Goal: Task Accomplishment & Management: Complete application form

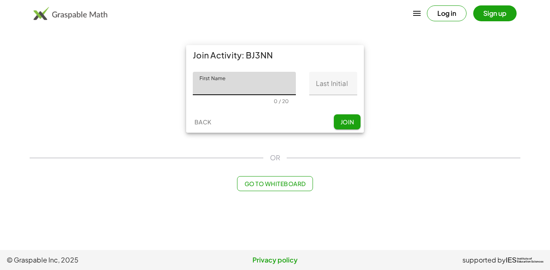
click at [456, 10] on button "Log in" at bounding box center [447, 13] width 40 height 16
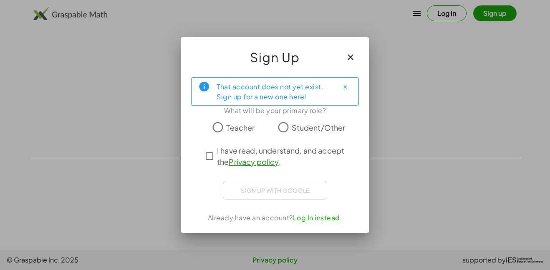
click at [352, 53] on icon "button" at bounding box center [350, 57] width 10 height 10
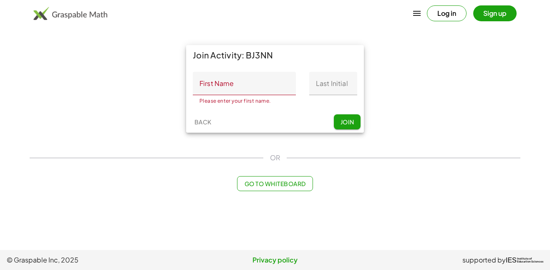
click at [226, 87] on input "First Name" at bounding box center [244, 83] width 103 height 23
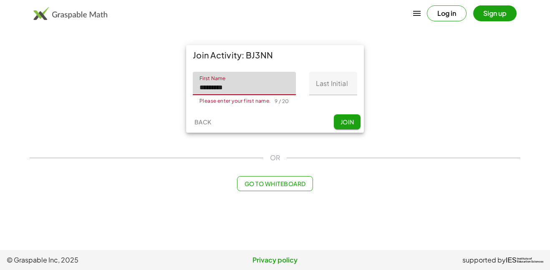
type input "*********"
click at [311, 82] on input "Last Initial" at bounding box center [333, 83] width 48 height 23
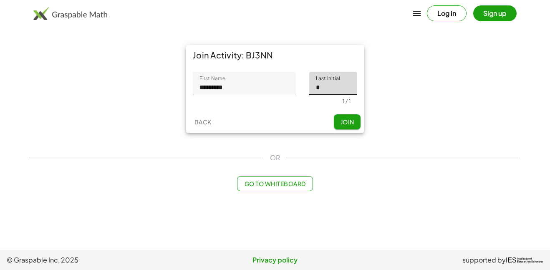
type input "*"
click at [349, 126] on button "Join" at bounding box center [347, 121] width 27 height 15
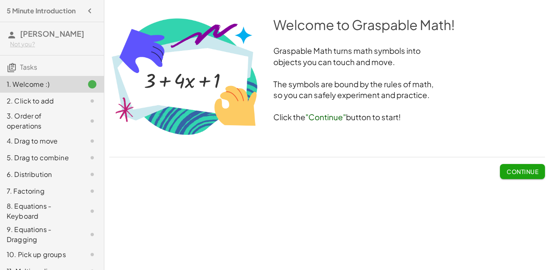
click at [525, 176] on button "Continue" at bounding box center [522, 171] width 45 height 15
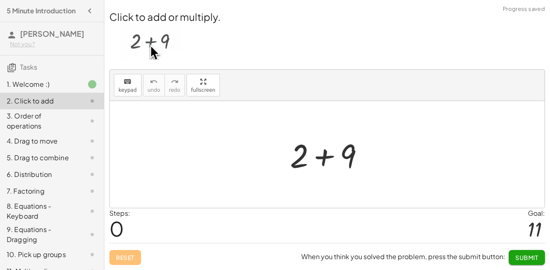
click at [320, 160] on div at bounding box center [330, 154] width 89 height 43
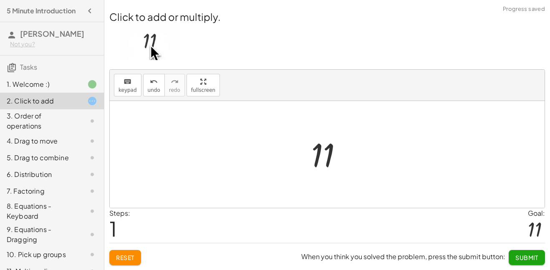
click at [517, 258] on span "Submit" at bounding box center [526, 258] width 23 height 8
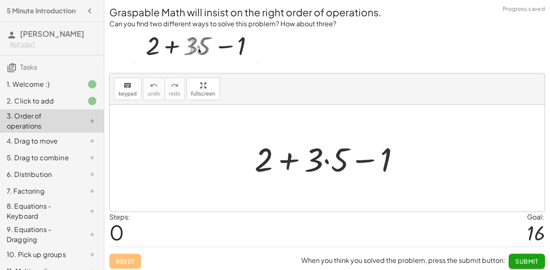
click at [293, 160] on div at bounding box center [330, 158] width 160 height 43
click at [327, 162] on div at bounding box center [330, 158] width 160 height 43
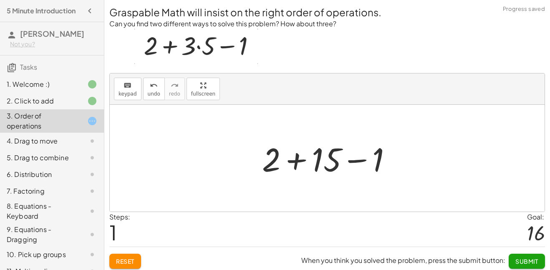
click at [299, 160] on div at bounding box center [330, 158] width 145 height 43
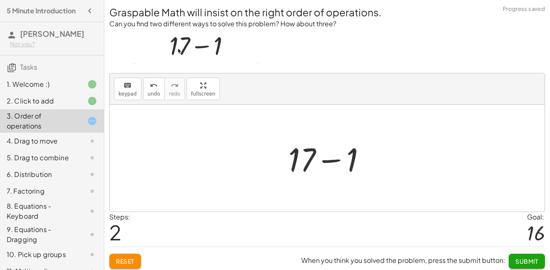
click at [336, 159] on div at bounding box center [330, 158] width 93 height 43
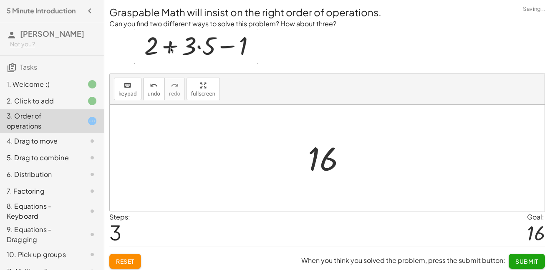
click at [531, 267] on button "Submit" at bounding box center [527, 261] width 36 height 15
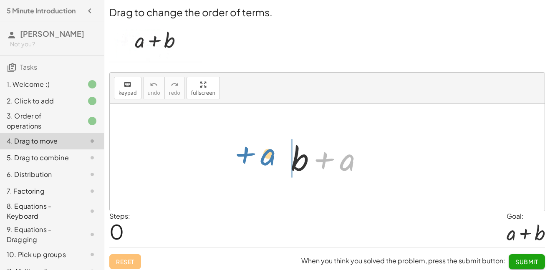
drag, startPoint x: 345, startPoint y: 160, endPoint x: 264, endPoint y: 156, distance: 80.2
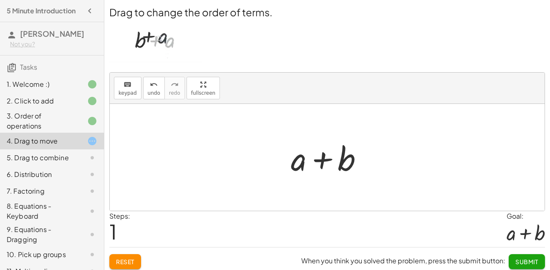
click at [522, 259] on span "Submit" at bounding box center [526, 262] width 23 height 8
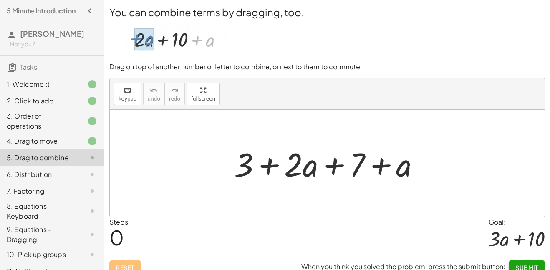
click at [307, 162] on div at bounding box center [330, 163] width 201 height 43
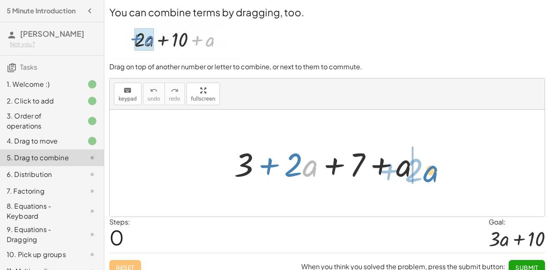
drag, startPoint x: 307, startPoint y: 162, endPoint x: 427, endPoint y: 167, distance: 120.3
click at [427, 167] on div at bounding box center [330, 163] width 201 height 43
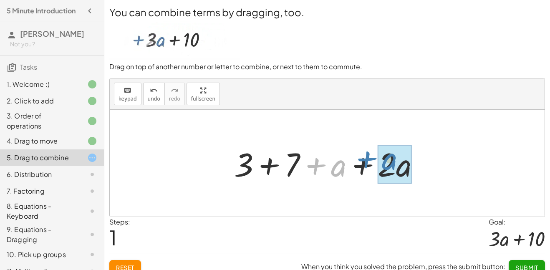
drag, startPoint x: 336, startPoint y: 168, endPoint x: 401, endPoint y: 166, distance: 65.5
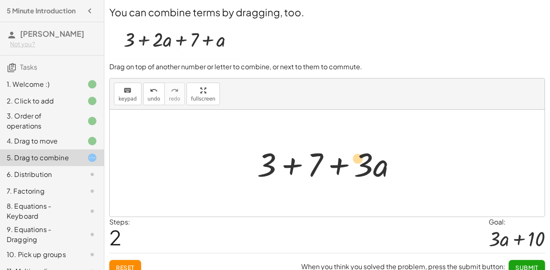
drag, startPoint x: 360, startPoint y: 170, endPoint x: 354, endPoint y: 164, distance: 8.6
click at [354, 164] on div at bounding box center [330, 163] width 154 height 43
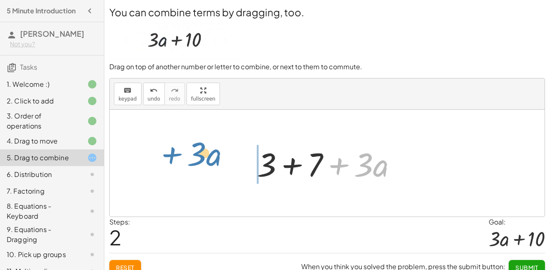
drag, startPoint x: 342, startPoint y: 164, endPoint x: 175, endPoint y: 154, distance: 167.2
click at [175, 154] on div "+ 3 + · 2 · a + 7 + a + 3 + 7 + a + · 2 · a + · 3 · a + 3 · + 7 + a · 3" at bounding box center [327, 163] width 435 height 107
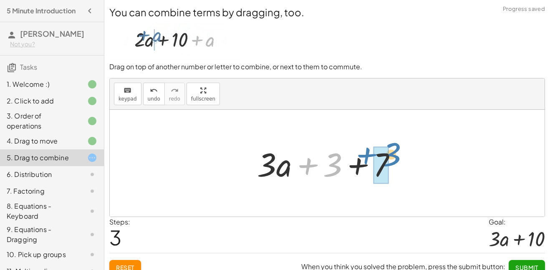
drag, startPoint x: 327, startPoint y: 172, endPoint x: 386, endPoint y: 162, distance: 59.7
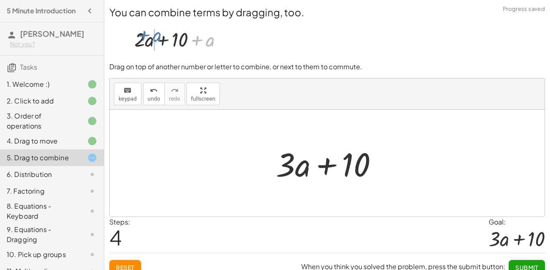
click at [536, 265] on span "Submit" at bounding box center [526, 268] width 23 height 8
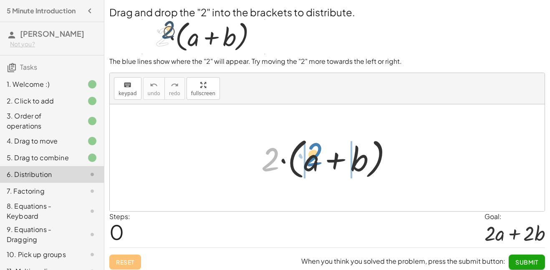
drag, startPoint x: 269, startPoint y: 169, endPoint x: 308, endPoint y: 167, distance: 39.3
click at [308, 167] on div at bounding box center [330, 158] width 146 height 48
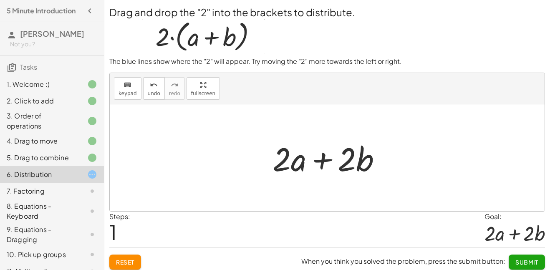
click at [524, 264] on span "Submit" at bounding box center [526, 262] width 23 height 8
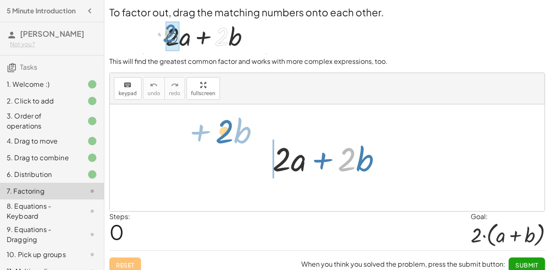
drag, startPoint x: 342, startPoint y: 158, endPoint x: 219, endPoint y: 134, distance: 124.9
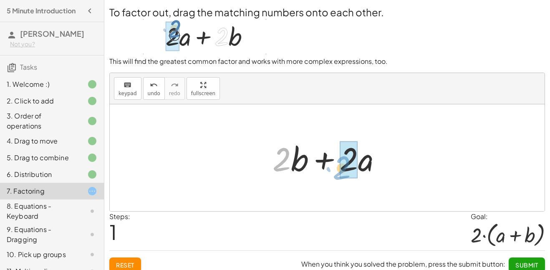
drag, startPoint x: 282, startPoint y: 164, endPoint x: 343, endPoint y: 173, distance: 61.6
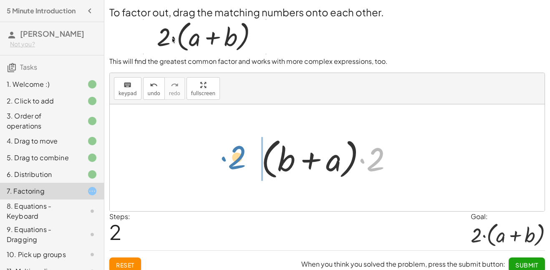
drag, startPoint x: 368, startPoint y: 168, endPoint x: 228, endPoint y: 166, distance: 140.2
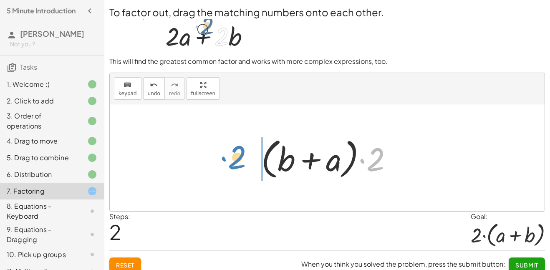
click at [228, 166] on div "+ · 2 · a + · 2 · b + · 2 · b + · 2 · a · 2 + a + · 2 b · ( )" at bounding box center [327, 157] width 435 height 107
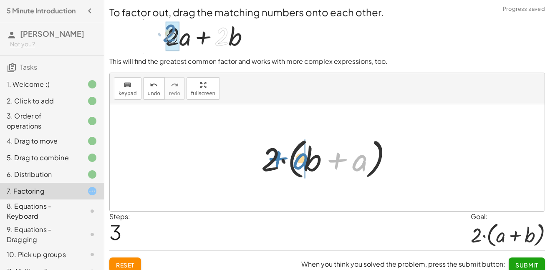
drag, startPoint x: 342, startPoint y: 164, endPoint x: 283, endPoint y: 163, distance: 59.7
click at [283, 163] on div at bounding box center [330, 158] width 146 height 48
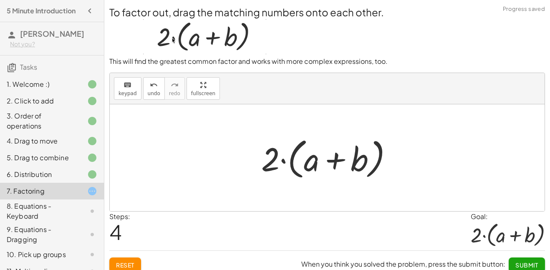
click at [526, 268] on span "Submit" at bounding box center [526, 265] width 23 height 8
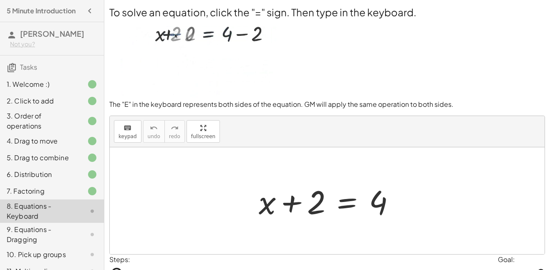
click at [494, 89] on p at bounding box center [327, 59] width 436 height 81
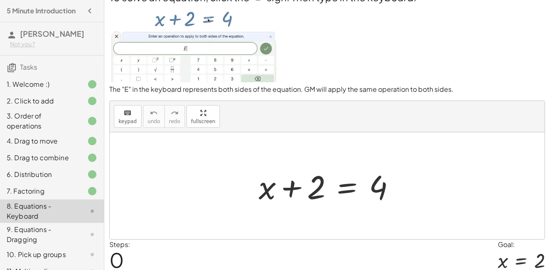
scroll to position [17, 0]
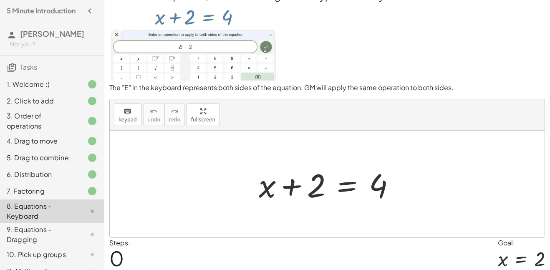
click at [295, 183] on div at bounding box center [329, 184] width 151 height 43
click at [312, 186] on div at bounding box center [329, 184] width 151 height 43
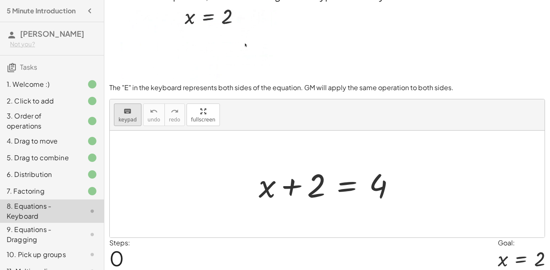
click at [126, 124] on button "keyboard keypad" at bounding box center [128, 114] width 28 height 23
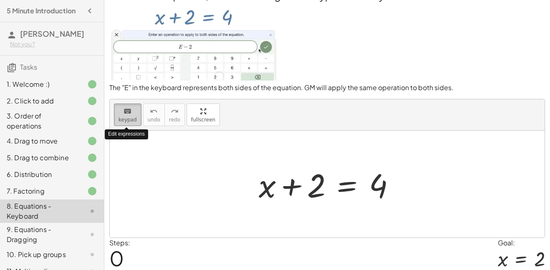
click at [126, 124] on button "keyboard keypad" at bounding box center [128, 114] width 28 height 23
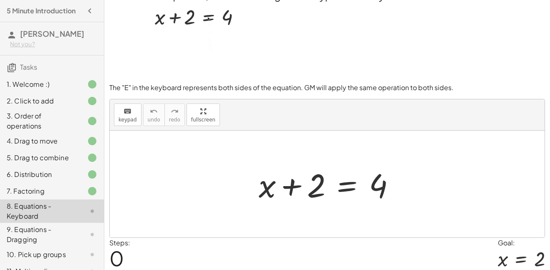
click at [293, 189] on div at bounding box center [329, 184] width 151 height 43
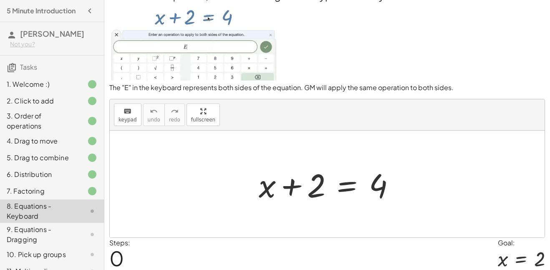
click at [323, 186] on div at bounding box center [329, 184] width 151 height 43
click at [290, 186] on div at bounding box center [329, 184] width 151 height 43
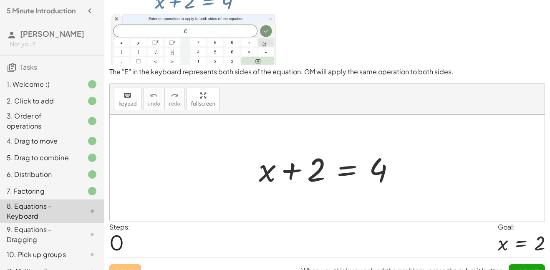
scroll to position [33, 0]
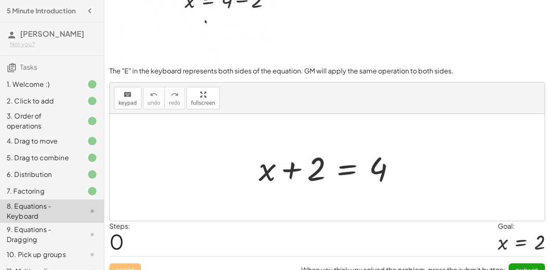
click at [347, 167] on div at bounding box center [329, 167] width 151 height 43
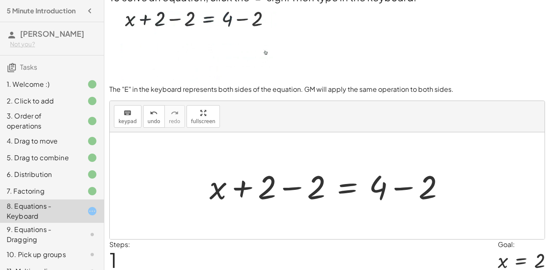
scroll to position [17, 0]
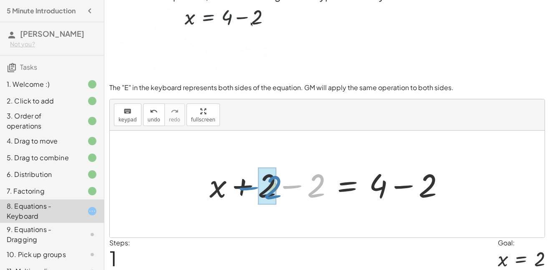
drag, startPoint x: 315, startPoint y: 191, endPoint x: 269, endPoint y: 194, distance: 46.4
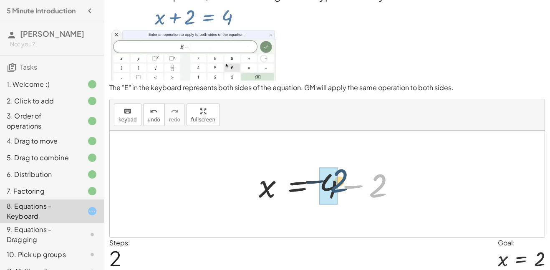
drag, startPoint x: 377, startPoint y: 190, endPoint x: 338, endPoint y: 186, distance: 39.5
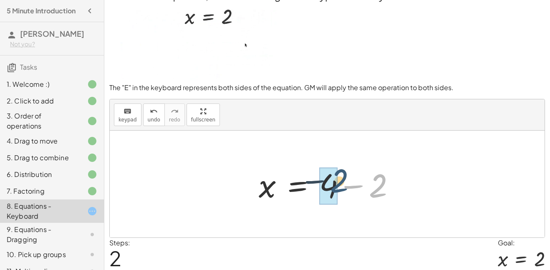
click at [338, 186] on div at bounding box center [329, 184] width 151 height 43
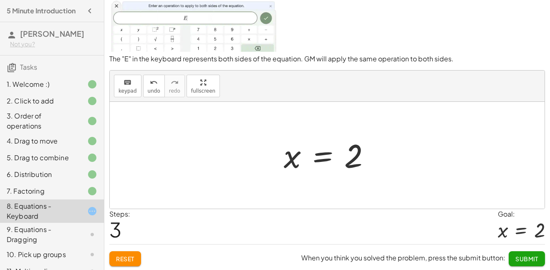
scroll to position [47, 0]
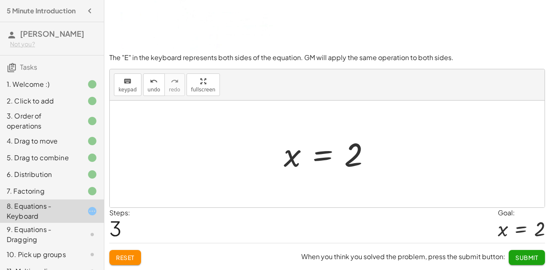
click at [526, 252] on button "Submit" at bounding box center [527, 257] width 36 height 15
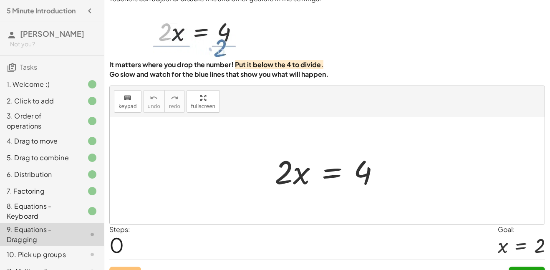
scroll to position [8, 0]
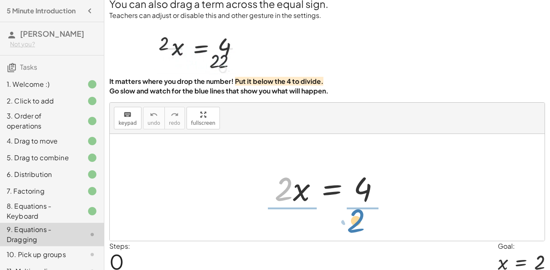
drag, startPoint x: 279, startPoint y: 189, endPoint x: 352, endPoint y: 221, distance: 79.2
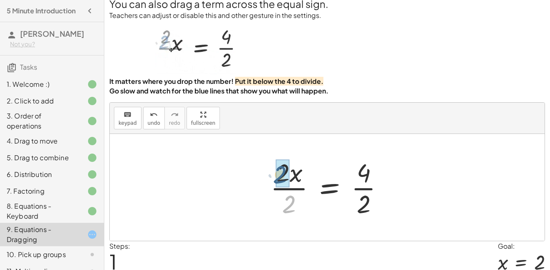
drag, startPoint x: 286, startPoint y: 205, endPoint x: 277, endPoint y: 176, distance: 31.0
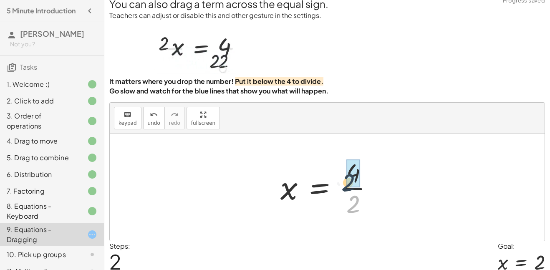
drag, startPoint x: 353, startPoint y: 205, endPoint x: 347, endPoint y: 182, distance: 23.6
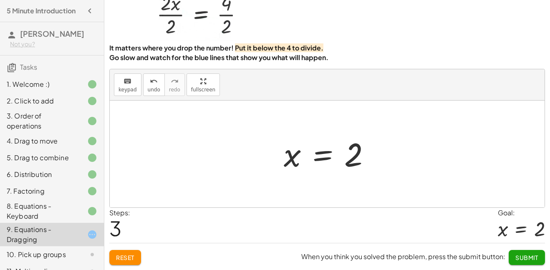
click at [540, 256] on button "Submit" at bounding box center [527, 257] width 36 height 15
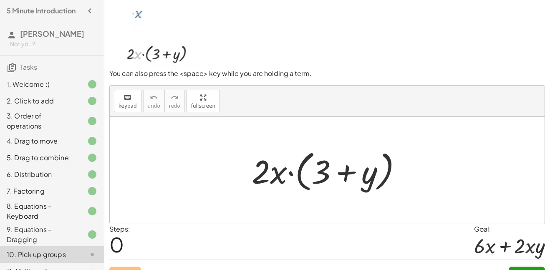
scroll to position [0, 0]
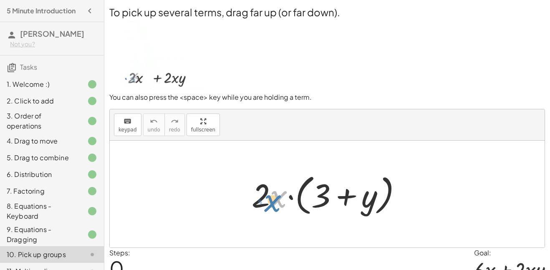
click at [279, 202] on div at bounding box center [329, 194] width 165 height 48
drag, startPoint x: 268, startPoint y: 199, endPoint x: 271, endPoint y: 194, distance: 5.7
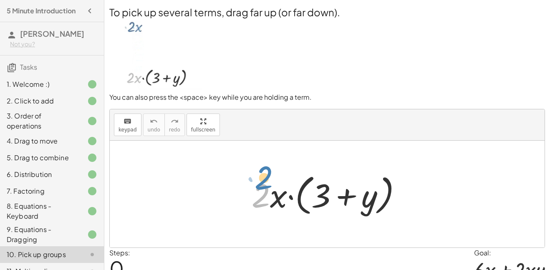
click at [271, 194] on div at bounding box center [329, 194] width 165 height 48
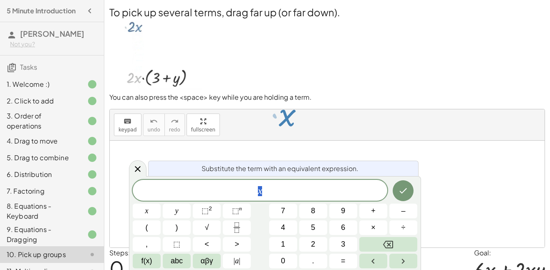
scroll to position [2, 0]
drag, startPoint x: 282, startPoint y: 199, endPoint x: 292, endPoint y: 162, distance: 38.3
click at [292, 162] on body "5 Minute Introduction [PERSON_NAME] Not you? Tasks 1. Welcome :) 2. Click to ad…" at bounding box center [275, 155] width 550 height 310
click at [135, 169] on icon at bounding box center [138, 169] width 10 height 10
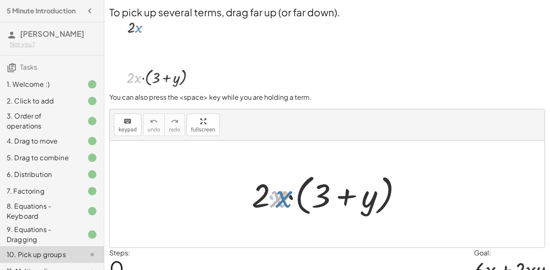
drag, startPoint x: 279, startPoint y: 200, endPoint x: 285, endPoint y: 200, distance: 5.4
click at [285, 200] on div at bounding box center [329, 194] width 165 height 48
click at [263, 200] on div at bounding box center [329, 194] width 165 height 48
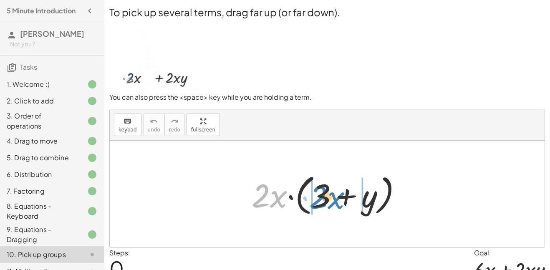
drag, startPoint x: 279, startPoint y: 202, endPoint x: 337, endPoint y: 203, distance: 57.2
click at [337, 203] on div at bounding box center [329, 194] width 165 height 48
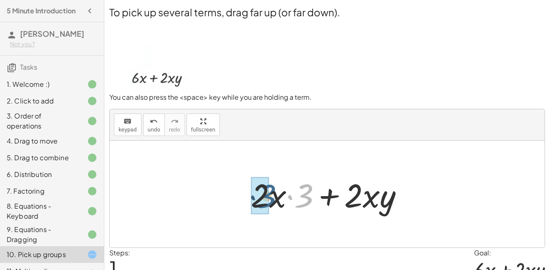
drag, startPoint x: 309, startPoint y: 193, endPoint x: 267, endPoint y: 193, distance: 41.3
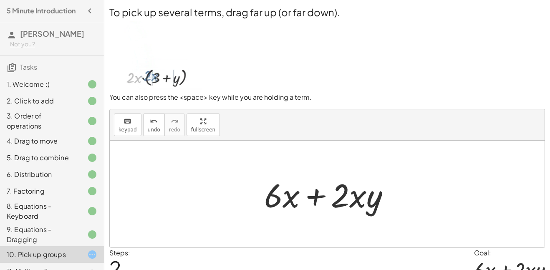
click at [351, 260] on div "Steps: 2 Goal: + · 6 · x + · 2 · x · y" at bounding box center [327, 266] width 436 height 36
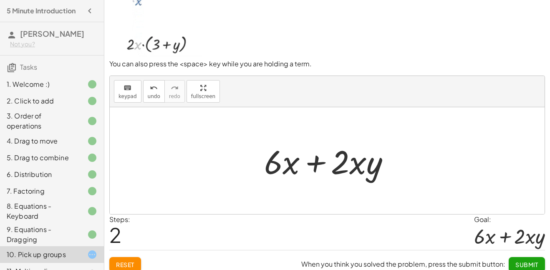
scroll to position [40, 0]
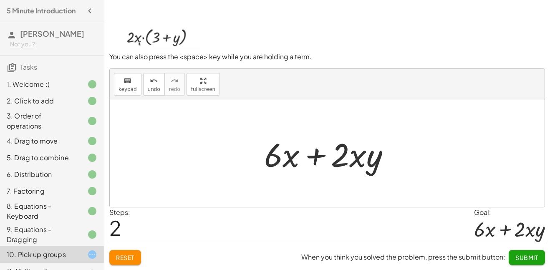
click at [534, 257] on span "Submit" at bounding box center [526, 258] width 23 height 8
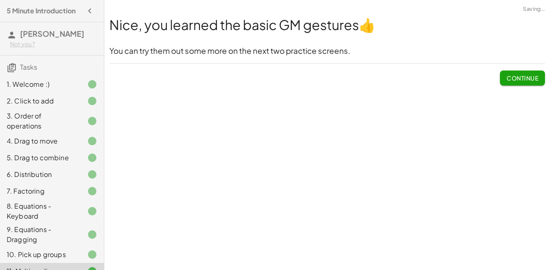
scroll to position [0, 0]
click at [523, 76] on span "Continue" at bounding box center [522, 78] width 32 height 8
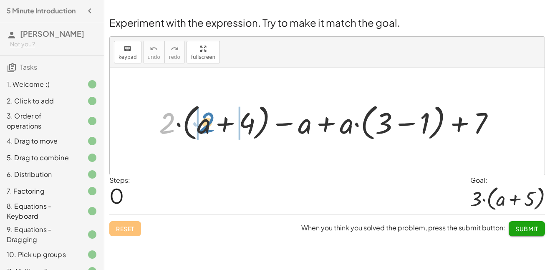
drag, startPoint x: 169, startPoint y: 117, endPoint x: 208, endPoint y: 117, distance: 39.6
click at [208, 117] on div at bounding box center [330, 121] width 351 height 43
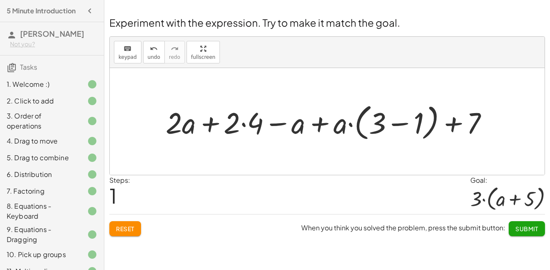
click at [245, 126] on div at bounding box center [329, 121] width 337 height 43
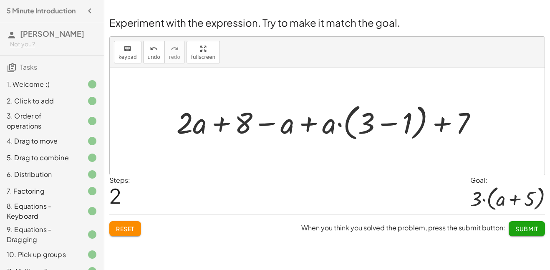
click at [389, 124] on div at bounding box center [330, 121] width 316 height 43
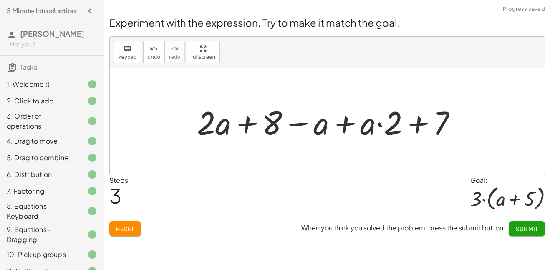
click at [380, 123] on div at bounding box center [330, 121] width 274 height 43
drag, startPoint x: 390, startPoint y: 128, endPoint x: 362, endPoint y: 131, distance: 28.1
click at [362, 131] on div at bounding box center [330, 121] width 274 height 43
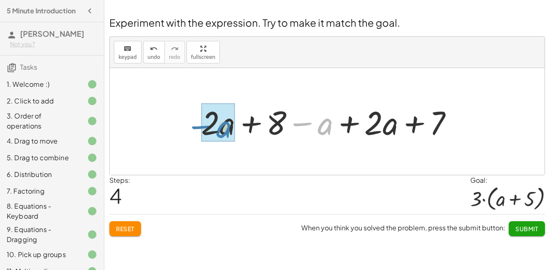
drag, startPoint x: 268, startPoint y: 145, endPoint x: 216, endPoint y: 128, distance: 54.4
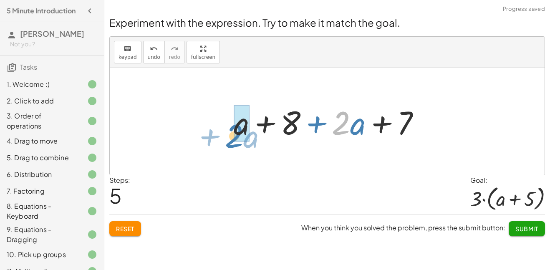
drag, startPoint x: 335, startPoint y: 128, endPoint x: 227, endPoint y: 139, distance: 108.6
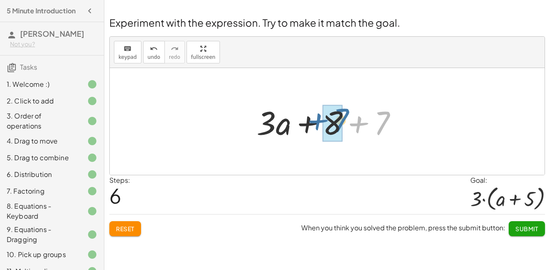
drag, startPoint x: 384, startPoint y: 126, endPoint x: 338, endPoint y: 126, distance: 45.5
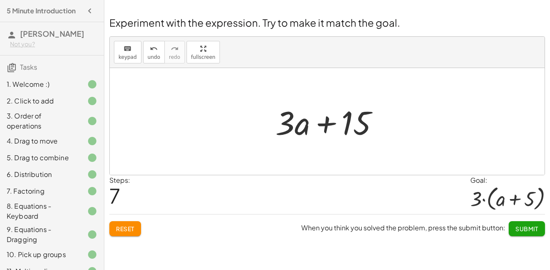
click at [123, 227] on span "Reset" at bounding box center [125, 229] width 18 height 8
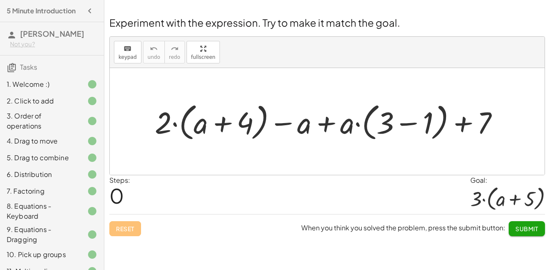
click at [411, 125] on div at bounding box center [330, 121] width 359 height 44
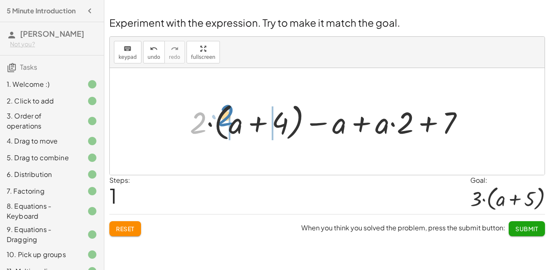
drag, startPoint x: 197, startPoint y: 122, endPoint x: 225, endPoint y: 116, distance: 28.1
click at [225, 116] on div at bounding box center [330, 121] width 289 height 44
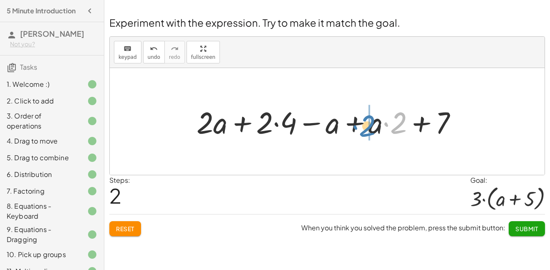
drag, startPoint x: 395, startPoint y: 133, endPoint x: 364, endPoint y: 139, distance: 31.3
click at [364, 139] on div at bounding box center [330, 122] width 276 height 40
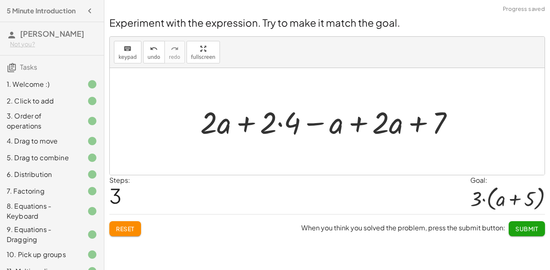
click at [281, 123] on div at bounding box center [330, 122] width 269 height 40
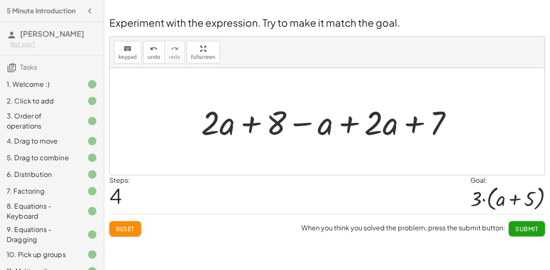
click at [311, 123] on div at bounding box center [330, 121] width 267 height 43
click at [307, 123] on div at bounding box center [330, 121] width 267 height 43
click at [322, 127] on div at bounding box center [330, 121] width 267 height 43
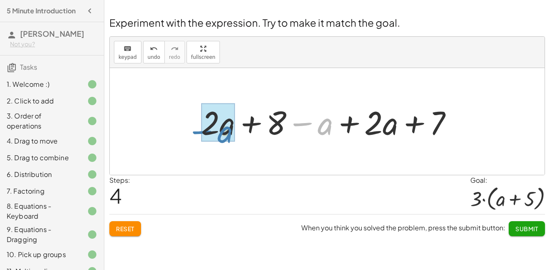
drag, startPoint x: 322, startPoint y: 127, endPoint x: 221, endPoint y: 134, distance: 101.6
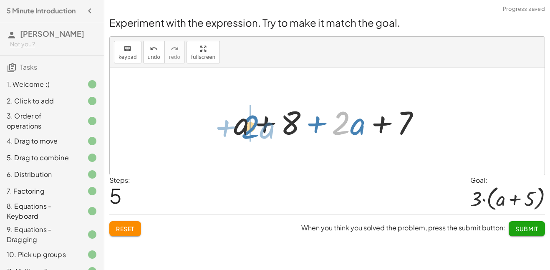
drag, startPoint x: 349, startPoint y: 125, endPoint x: 258, endPoint y: 130, distance: 91.1
click at [258, 130] on div at bounding box center [329, 121] width 201 height 43
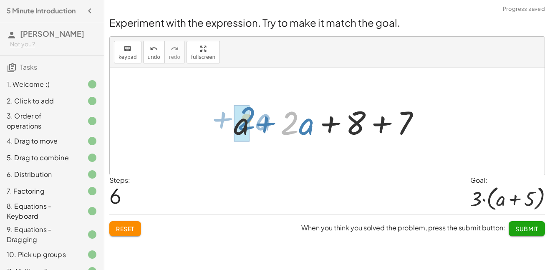
drag, startPoint x: 291, startPoint y: 123, endPoint x: 247, endPoint y: 119, distance: 43.6
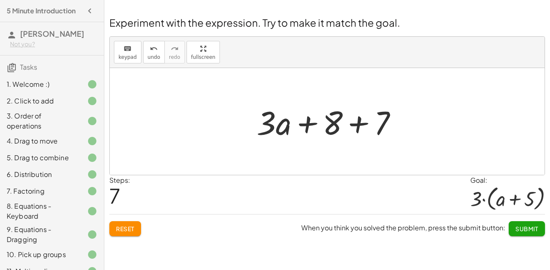
click at [129, 225] on span "Reset" at bounding box center [125, 229] width 18 height 8
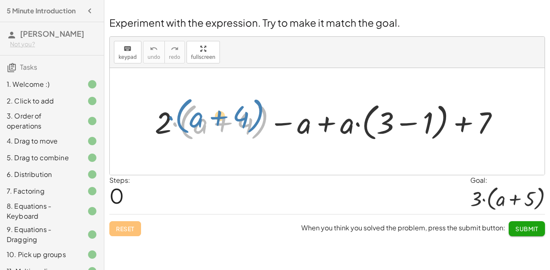
drag, startPoint x: 172, startPoint y: 126, endPoint x: 168, endPoint y: 120, distance: 7.2
click at [168, 120] on div at bounding box center [330, 121] width 359 height 44
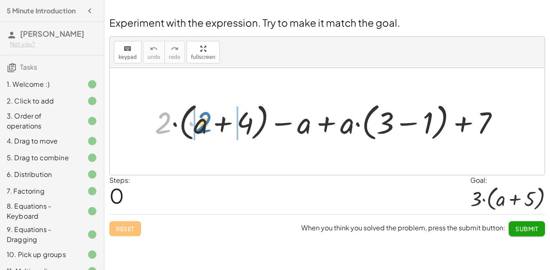
drag, startPoint x: 168, startPoint y: 123, endPoint x: 208, endPoint y: 123, distance: 40.5
click at [208, 123] on div at bounding box center [330, 121] width 359 height 44
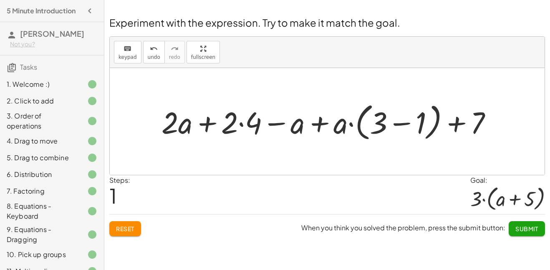
click at [234, 131] on div at bounding box center [330, 121] width 346 height 44
click at [239, 124] on div at bounding box center [330, 121] width 346 height 44
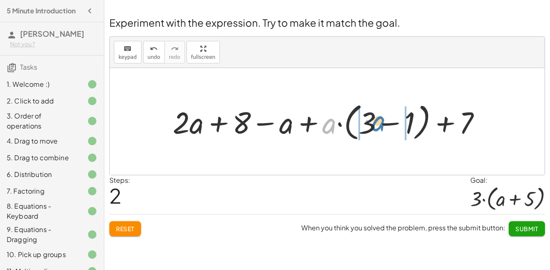
drag, startPoint x: 331, startPoint y: 131, endPoint x: 381, endPoint y: 131, distance: 50.1
click at [381, 131] on div at bounding box center [330, 121] width 323 height 44
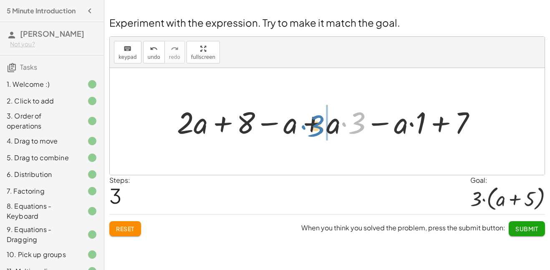
drag, startPoint x: 357, startPoint y: 131, endPoint x: 322, endPoint y: 136, distance: 35.0
click at [322, 136] on div at bounding box center [330, 122] width 315 height 40
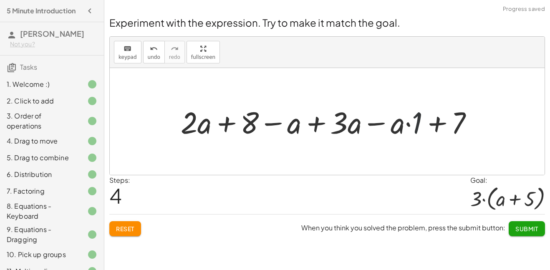
click at [420, 126] on div at bounding box center [329, 122] width 307 height 40
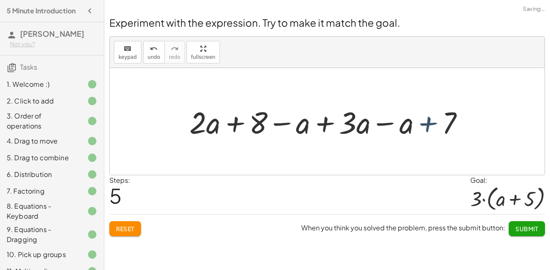
click at [415, 125] on div at bounding box center [330, 122] width 290 height 40
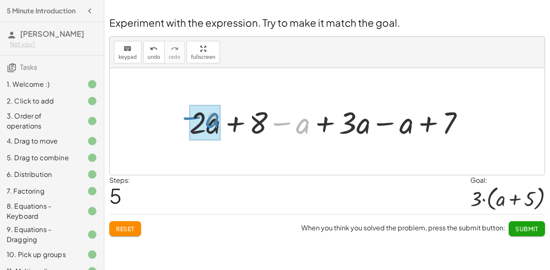
drag, startPoint x: 293, startPoint y: 128, endPoint x: 202, endPoint y: 123, distance: 90.7
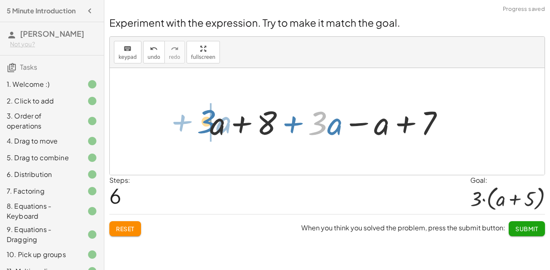
drag, startPoint x: 317, startPoint y: 127, endPoint x: 205, endPoint y: 131, distance: 111.9
click at [206, 131] on div at bounding box center [330, 121] width 249 height 43
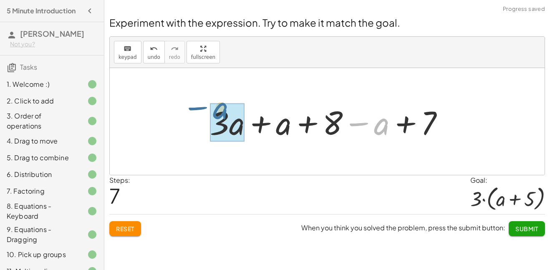
drag, startPoint x: 374, startPoint y: 129, endPoint x: 214, endPoint y: 122, distance: 159.5
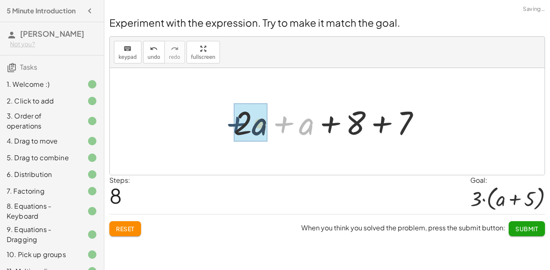
drag, startPoint x: 293, startPoint y: 128, endPoint x: 234, endPoint y: 139, distance: 59.4
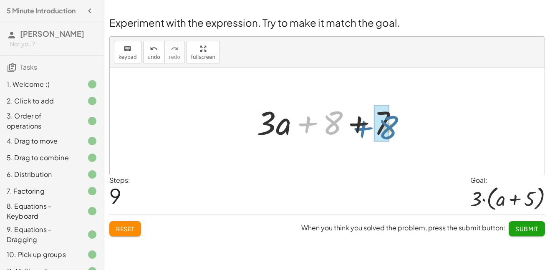
drag, startPoint x: 337, startPoint y: 121, endPoint x: 393, endPoint y: 126, distance: 55.7
click at [393, 126] on div at bounding box center [330, 121] width 156 height 43
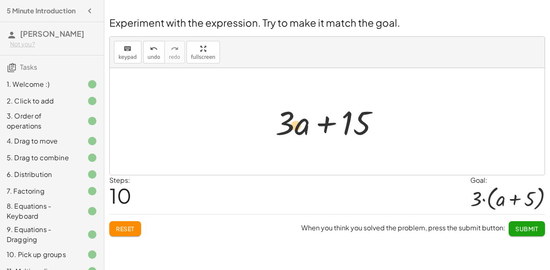
drag, startPoint x: 284, startPoint y: 122, endPoint x: 295, endPoint y: 125, distance: 11.1
click at [295, 125] on div at bounding box center [330, 121] width 118 height 43
drag, startPoint x: 347, startPoint y: 121, endPoint x: 358, endPoint y: 119, distance: 10.6
click at [358, 119] on div at bounding box center [330, 121] width 118 height 43
drag, startPoint x: 282, startPoint y: 124, endPoint x: 230, endPoint y: 118, distance: 52.2
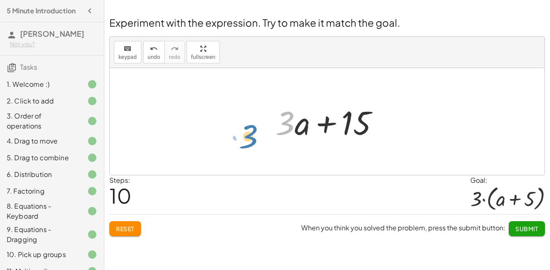
drag, startPoint x: 284, startPoint y: 125, endPoint x: 247, endPoint y: 138, distance: 38.9
drag, startPoint x: 286, startPoint y: 130, endPoint x: 235, endPoint y: 130, distance: 51.3
click at [235, 130] on div "+ · 2 · ( + a + 4 ) − a + · a · ( + 3 − 1 ) + 7 + · 2 · a + · 2 · 4 − a + · a ·…" at bounding box center [327, 121] width 435 height 107
drag, startPoint x: 282, startPoint y: 127, endPoint x: 259, endPoint y: 137, distance: 24.7
drag, startPoint x: 300, startPoint y: 129, endPoint x: 312, endPoint y: 130, distance: 12.9
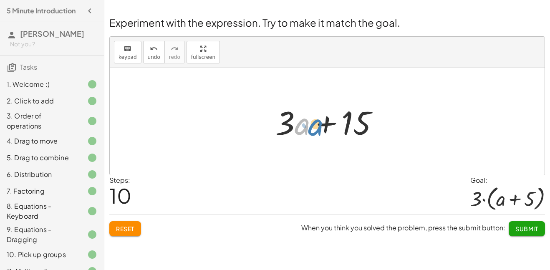
click at [312, 130] on div at bounding box center [330, 121] width 118 height 43
click at [128, 47] on icon "keyboard" at bounding box center [127, 49] width 8 height 10
click at [129, 105] on div "keyboard keypad undo undo redo redo fullscreen + · 2 · ( + a + 4 ) − a + · a · …" at bounding box center [327, 106] width 435 height 138
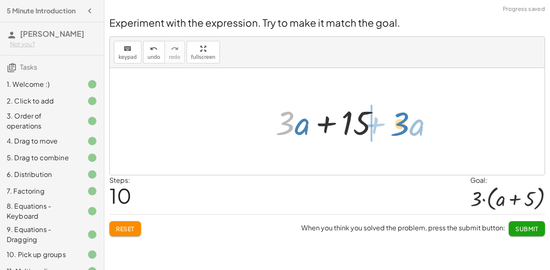
drag, startPoint x: 287, startPoint y: 123, endPoint x: 401, endPoint y: 123, distance: 114.7
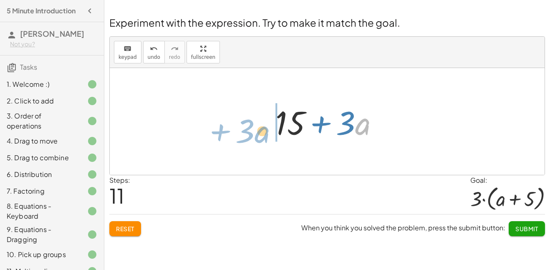
drag, startPoint x: 360, startPoint y: 128, endPoint x: 259, endPoint y: 136, distance: 101.3
click at [259, 136] on div "+ · 2 · ( + a + 4 ) − a + · a · ( + 3 − 1 ) + 7 + · 2 · a + · 2 · 4 − a + · a ·…" at bounding box center [327, 121] width 435 height 107
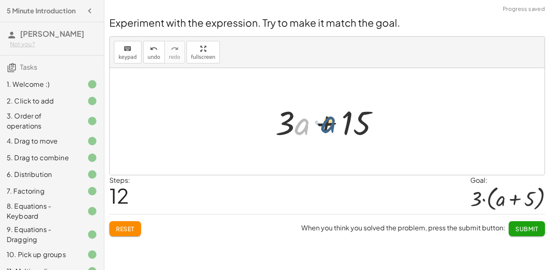
drag, startPoint x: 296, startPoint y: 128, endPoint x: 330, endPoint y: 125, distance: 33.9
click at [330, 125] on div at bounding box center [330, 121] width 118 height 43
drag, startPoint x: 325, startPoint y: 124, endPoint x: 337, endPoint y: 126, distance: 11.7
click at [337, 126] on div at bounding box center [330, 121] width 118 height 43
drag, startPoint x: 287, startPoint y: 121, endPoint x: 247, endPoint y: 122, distance: 40.1
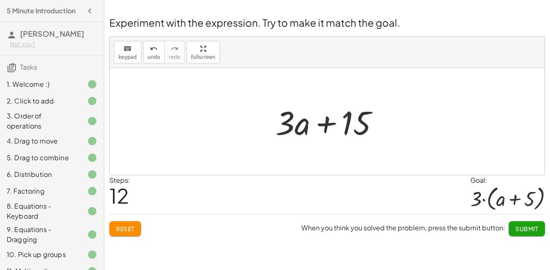
click at [92, 191] on icon at bounding box center [92, 191] width 10 height 10
click at [75, 191] on div at bounding box center [85, 191] width 23 height 10
click at [30, 188] on div "7. Factoring" at bounding box center [40, 191] width 67 height 10
drag, startPoint x: 290, startPoint y: 124, endPoint x: 241, endPoint y: 141, distance: 52.4
click at [241, 141] on div "+ · 2 · ( + a + 4 ) − a + · a · ( + 3 − 1 ) + 7 + · 2 · a + · 2 · 4 − a + · a ·…" at bounding box center [327, 121] width 435 height 107
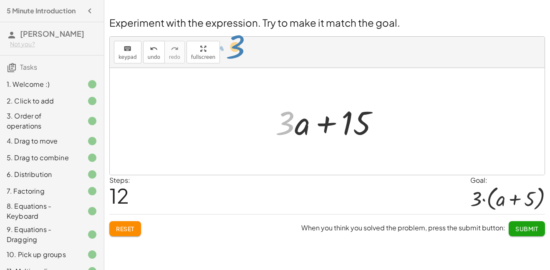
drag, startPoint x: 287, startPoint y: 122, endPoint x: 237, endPoint y: 46, distance: 90.7
drag, startPoint x: 287, startPoint y: 129, endPoint x: 119, endPoint y: 58, distance: 182.4
click at [119, 58] on div "keyboard keypad undo undo redo redo fullscreen + · 2 · ( + a + 4 ) − a + · a · …" at bounding box center [327, 106] width 435 height 138
drag, startPoint x: 286, startPoint y: 129, endPoint x: 361, endPoint y: 122, distance: 75.9
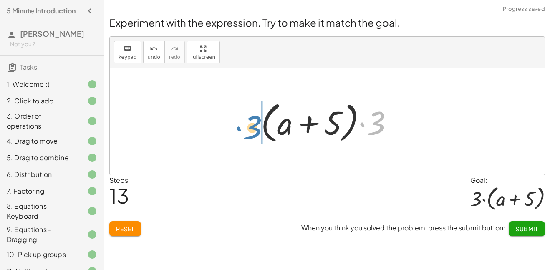
drag, startPoint x: 377, startPoint y: 124, endPoint x: 248, endPoint y: 126, distance: 128.9
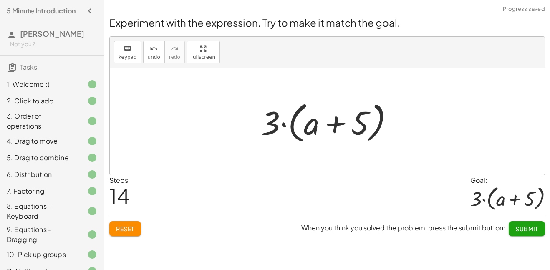
click at [515, 228] on span "Submit" at bounding box center [526, 229] width 23 height 8
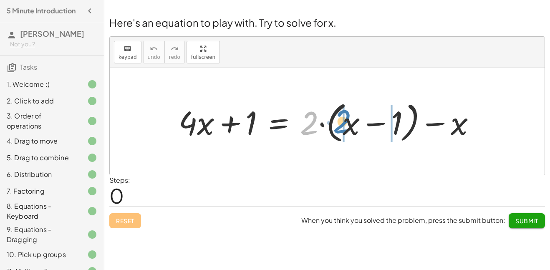
drag, startPoint x: 313, startPoint y: 124, endPoint x: 346, endPoint y: 123, distance: 33.0
click at [346, 123] on div at bounding box center [330, 122] width 312 height 48
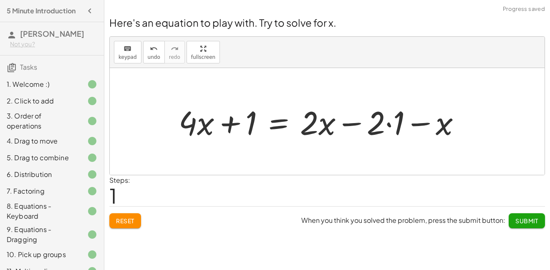
click at [390, 126] on div at bounding box center [322, 121] width 297 height 43
click at [407, 128] on div at bounding box center [313, 121] width 278 height 43
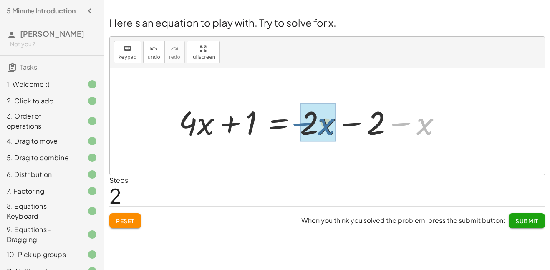
drag, startPoint x: 424, startPoint y: 131, endPoint x: 323, endPoint y: 132, distance: 101.0
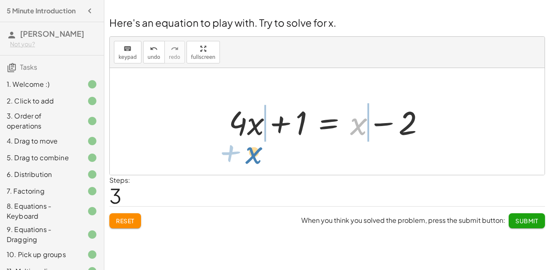
drag, startPoint x: 362, startPoint y: 128, endPoint x: 252, endPoint y: 154, distance: 112.4
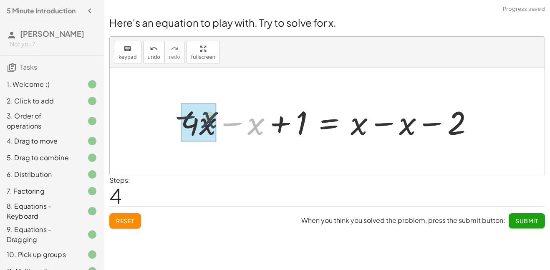
drag, startPoint x: 254, startPoint y: 133, endPoint x: 201, endPoint y: 128, distance: 53.7
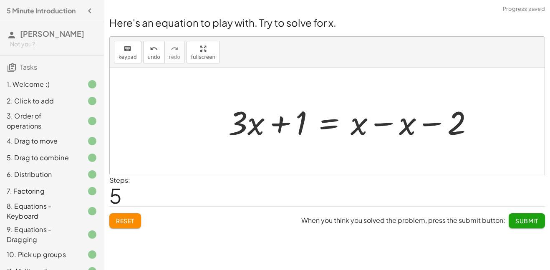
click at [133, 219] on span "Reset" at bounding box center [125, 221] width 18 height 8
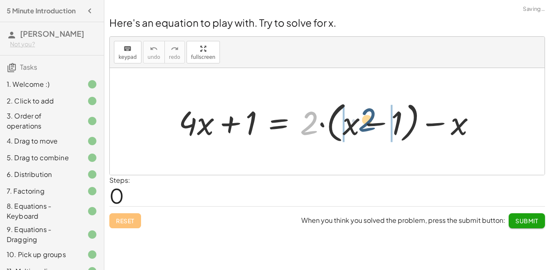
drag, startPoint x: 311, startPoint y: 119, endPoint x: 370, endPoint y: 119, distance: 59.2
click at [370, 119] on div at bounding box center [330, 122] width 312 height 48
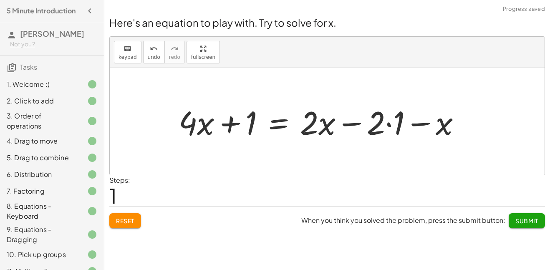
click at [389, 124] on div at bounding box center [322, 121] width 297 height 43
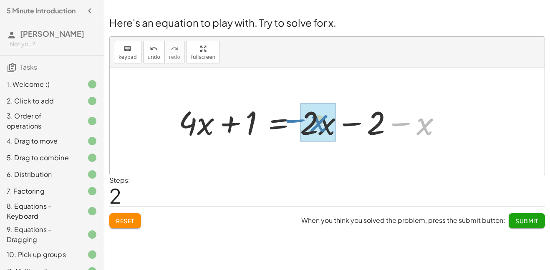
drag, startPoint x: 415, startPoint y: 127, endPoint x: 308, endPoint y: 124, distance: 106.8
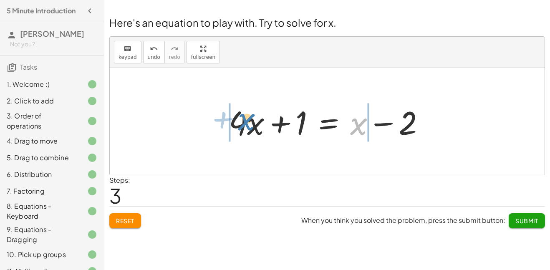
drag, startPoint x: 358, startPoint y: 129, endPoint x: 246, endPoint y: 124, distance: 112.3
click at [246, 124] on div at bounding box center [329, 121] width 211 height 43
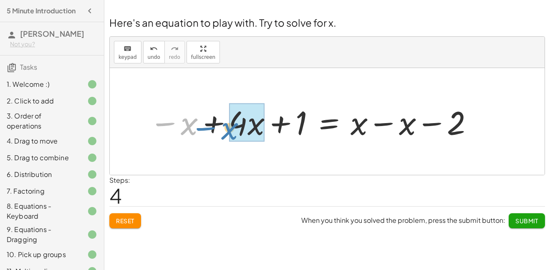
drag, startPoint x: 185, startPoint y: 127, endPoint x: 229, endPoint y: 129, distance: 43.4
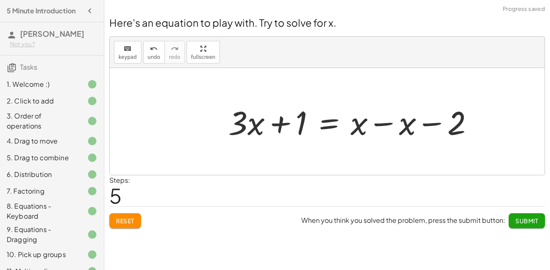
click at [124, 223] on span "Reset" at bounding box center [125, 221] width 18 height 8
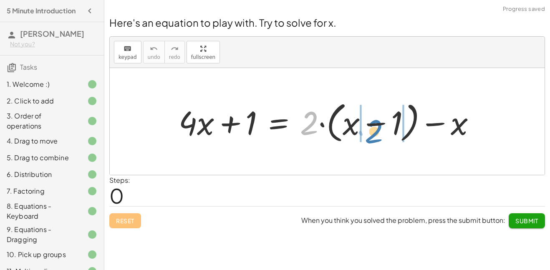
drag, startPoint x: 318, startPoint y: 126, endPoint x: 383, endPoint y: 136, distance: 65.8
click at [383, 136] on div at bounding box center [330, 122] width 312 height 48
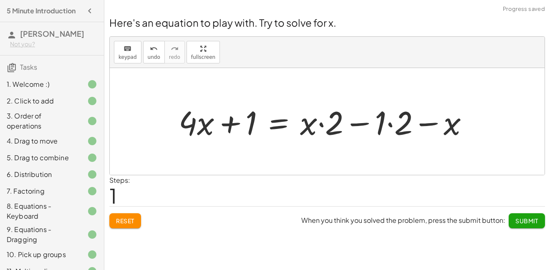
click at [390, 128] on div at bounding box center [326, 121] width 305 height 43
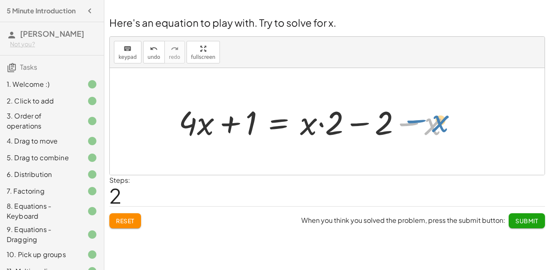
drag, startPoint x: 433, startPoint y: 127, endPoint x: 440, endPoint y: 124, distance: 7.7
click at [440, 124] on div at bounding box center [317, 121] width 286 height 43
click at [138, 218] on button "Reset" at bounding box center [125, 220] width 32 height 15
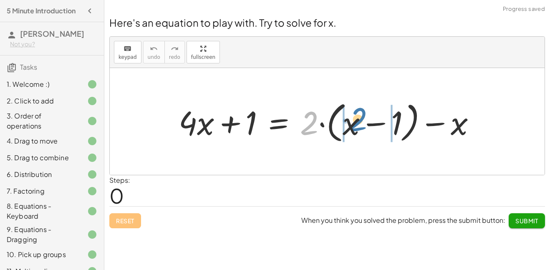
drag, startPoint x: 317, startPoint y: 129, endPoint x: 365, endPoint y: 130, distance: 48.8
click at [365, 130] on div at bounding box center [330, 122] width 312 height 48
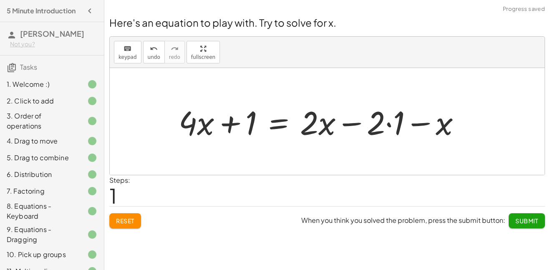
click at [385, 123] on div at bounding box center [322, 121] width 297 height 43
click at [391, 125] on div at bounding box center [322, 121] width 297 height 43
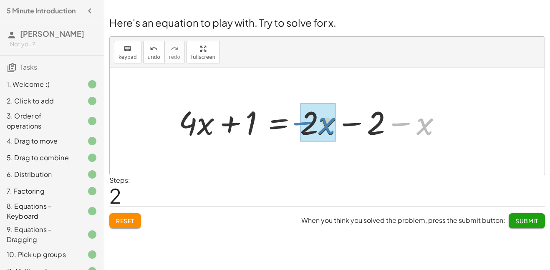
drag, startPoint x: 425, startPoint y: 126, endPoint x: 326, endPoint y: 126, distance: 98.5
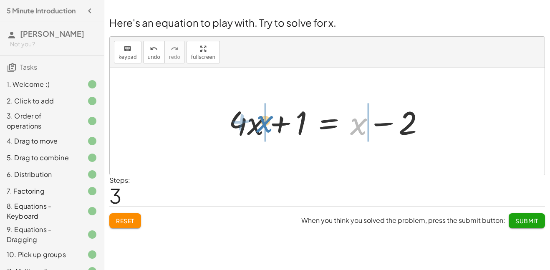
drag, startPoint x: 355, startPoint y: 126, endPoint x: 261, endPoint y: 123, distance: 93.9
click at [261, 123] on div at bounding box center [329, 121] width 211 height 43
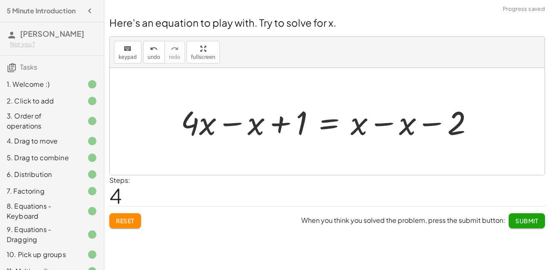
click at [131, 218] on span "Reset" at bounding box center [125, 221] width 18 height 8
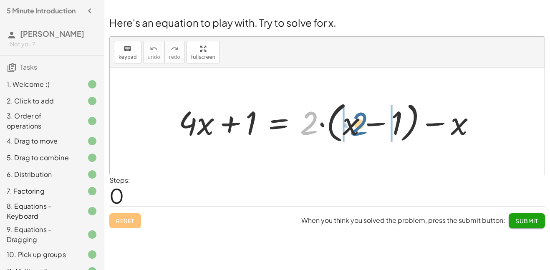
drag, startPoint x: 311, startPoint y: 124, endPoint x: 361, endPoint y: 126, distance: 50.1
click at [361, 126] on div at bounding box center [330, 122] width 312 height 48
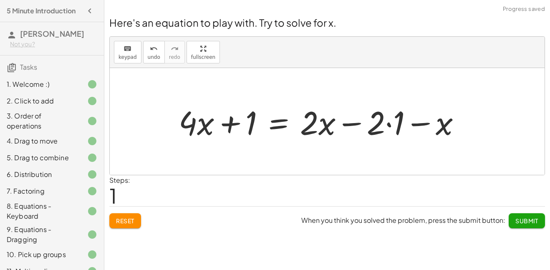
click at [388, 124] on div at bounding box center [322, 121] width 297 height 43
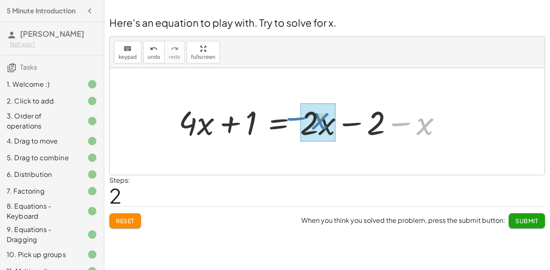
drag, startPoint x: 405, startPoint y: 126, endPoint x: 301, endPoint y: 121, distance: 104.4
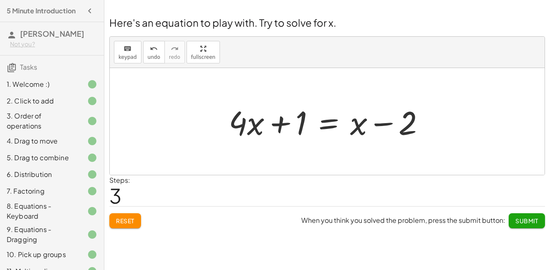
click at [364, 129] on div at bounding box center [329, 121] width 211 height 43
drag, startPoint x: 362, startPoint y: 129, endPoint x: 259, endPoint y: 129, distance: 103.0
click at [259, 129] on div at bounding box center [329, 121] width 211 height 43
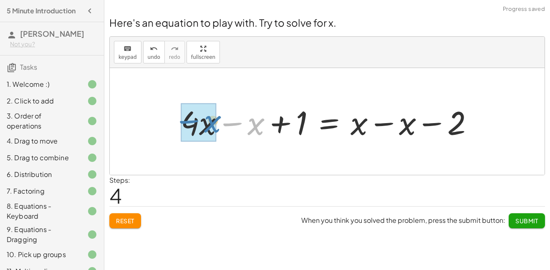
drag, startPoint x: 259, startPoint y: 129, endPoint x: 215, endPoint y: 126, distance: 43.9
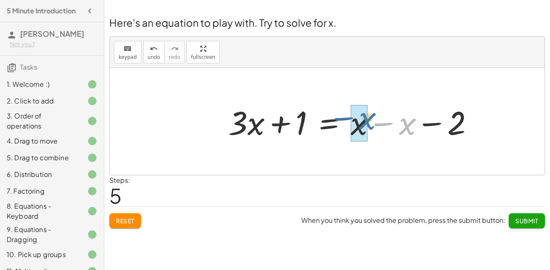
drag, startPoint x: 400, startPoint y: 134, endPoint x: 360, endPoint y: 130, distance: 40.3
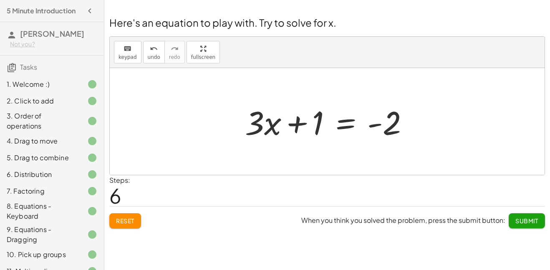
click at [300, 128] on div at bounding box center [330, 121] width 179 height 43
click at [344, 126] on div at bounding box center [330, 121] width 179 height 43
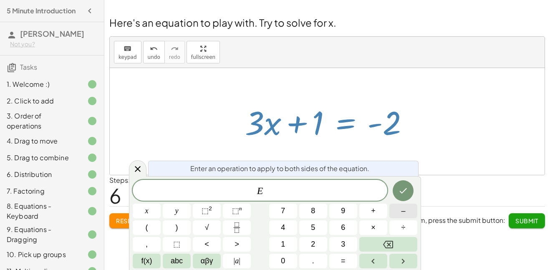
click at [402, 210] on span "–" at bounding box center [403, 210] width 4 height 11
click at [287, 249] on button "1" at bounding box center [283, 244] width 28 height 15
click at [396, 197] on button "Done" at bounding box center [403, 190] width 21 height 21
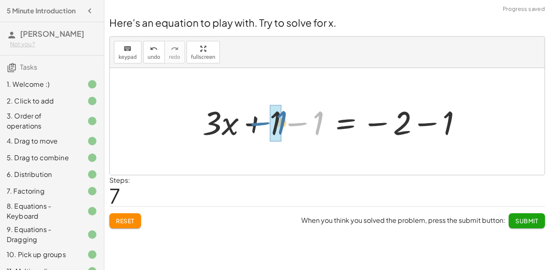
drag, startPoint x: 310, startPoint y: 122, endPoint x: 270, endPoint y: 122, distance: 39.6
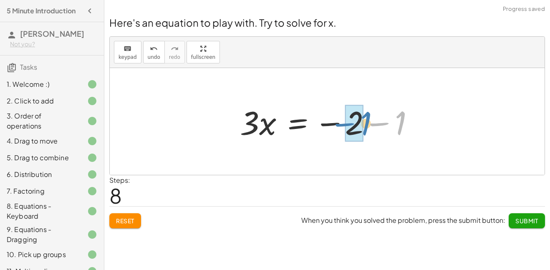
drag, startPoint x: 400, startPoint y: 127, endPoint x: 365, endPoint y: 127, distance: 34.6
click at [365, 127] on div at bounding box center [330, 121] width 189 height 43
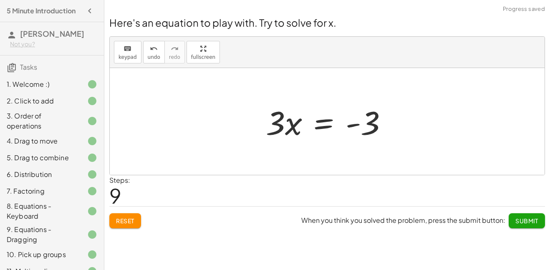
click at [279, 126] on div at bounding box center [330, 121] width 137 height 43
drag, startPoint x: 279, startPoint y: 131, endPoint x: 372, endPoint y: 157, distance: 97.2
click at [372, 157] on div "+ · 4 · x + 1 = + · 2 · ( + x − 1 ) − x + · 4 · x + 1 = + · 2 · x − · 2 · 1 − x…" at bounding box center [327, 121] width 435 height 107
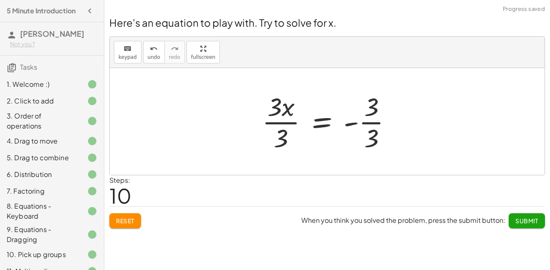
click at [277, 109] on div at bounding box center [330, 121] width 145 height 64
drag, startPoint x: 285, startPoint y: 136, endPoint x: 272, endPoint y: 107, distance: 31.4
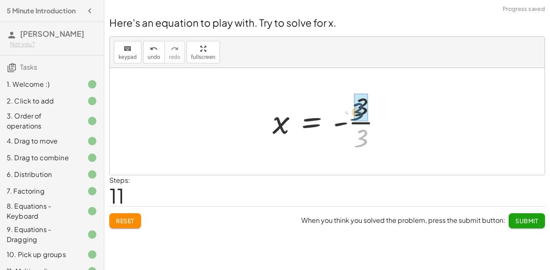
drag, startPoint x: 366, startPoint y: 141, endPoint x: 362, endPoint y: 114, distance: 27.0
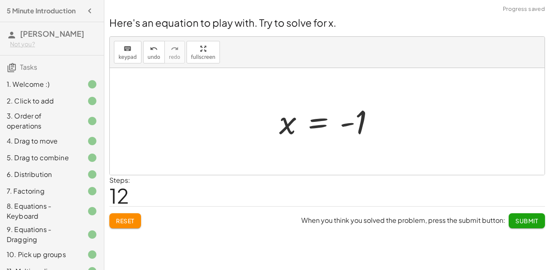
click at [521, 226] on button "Submit" at bounding box center [527, 220] width 36 height 15
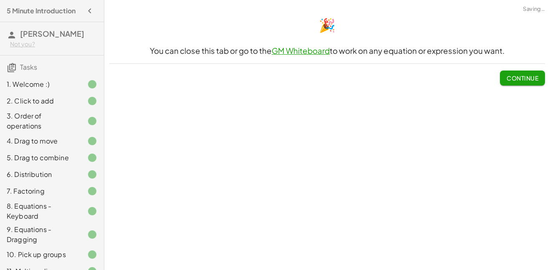
click at [530, 84] on button "Continue" at bounding box center [522, 78] width 45 height 15
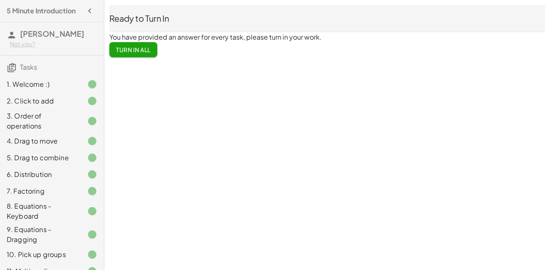
click at [135, 50] on span "Turn In All" at bounding box center [133, 50] width 35 height 8
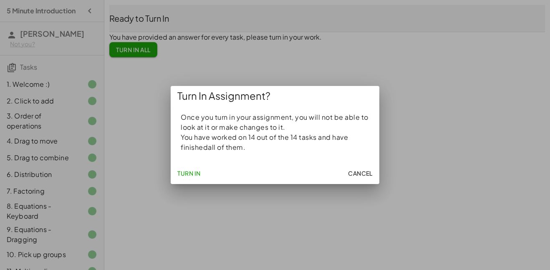
click at [187, 172] on span "Turn In" at bounding box center [188, 173] width 23 height 8
